Goal: Information Seeking & Learning: Learn about a topic

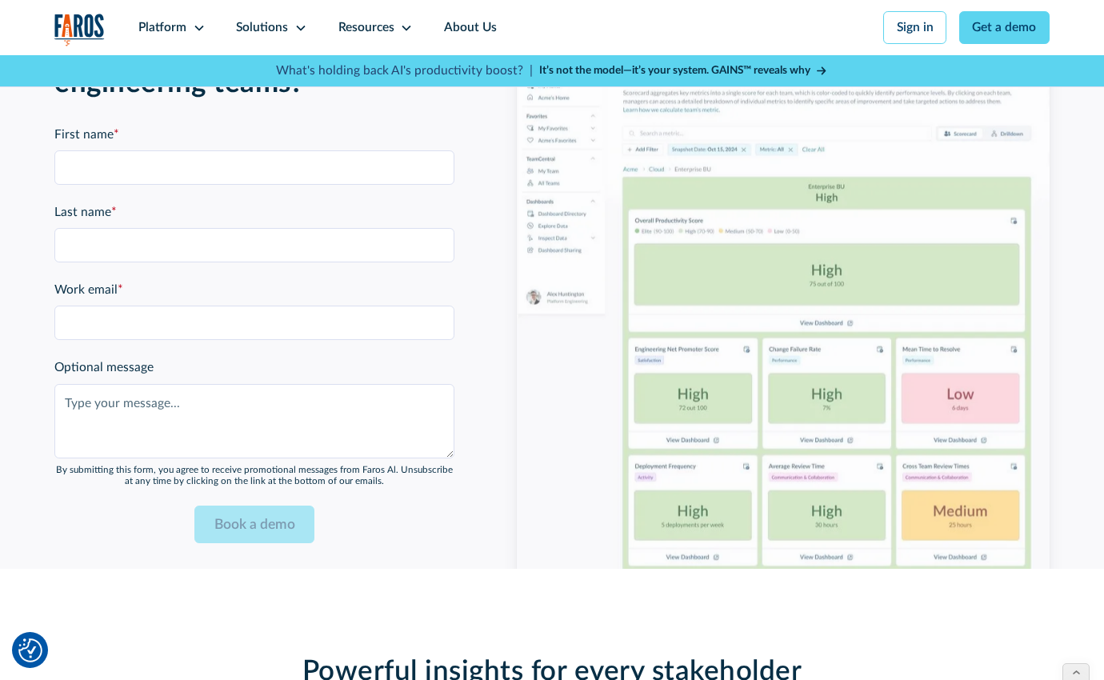
scroll to position [3621, 0]
